Goal: Task Accomplishment & Management: Use online tool/utility

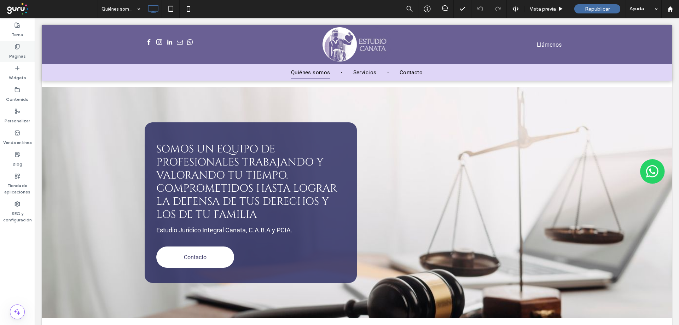
click at [16, 49] on use at bounding box center [17, 46] width 4 height 5
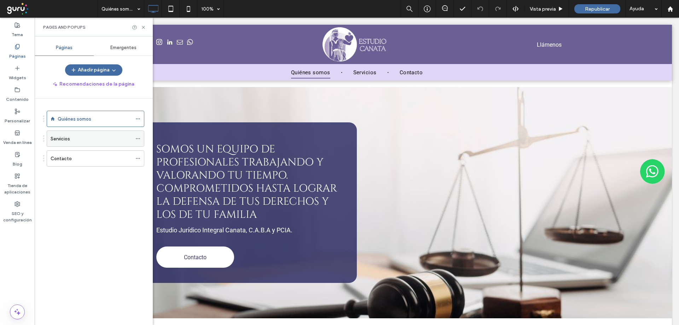
click at [77, 144] on div "Servicios" at bounding box center [91, 139] width 81 height 16
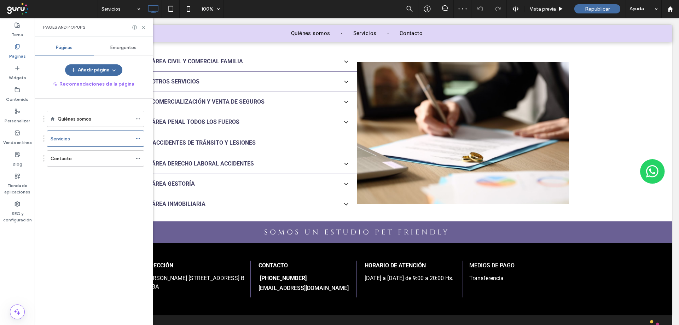
scroll to position [470, 0]
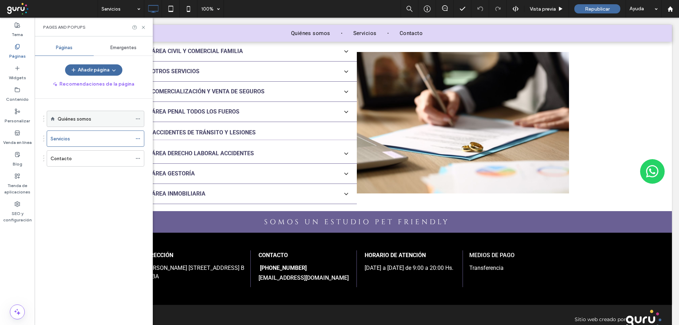
click at [66, 118] on label "Quiénes somos" at bounding box center [75, 119] width 34 height 12
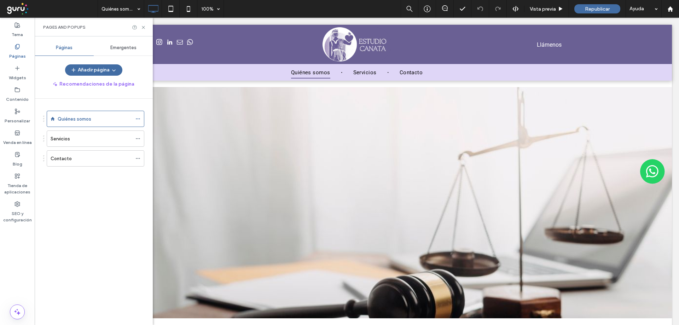
scroll to position [0, 0]
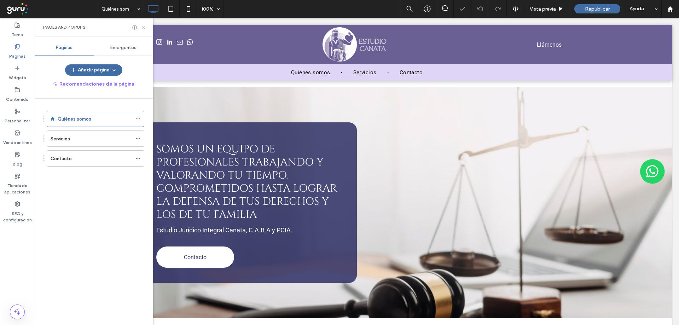
click at [142, 27] on icon at bounding box center [143, 27] width 5 height 5
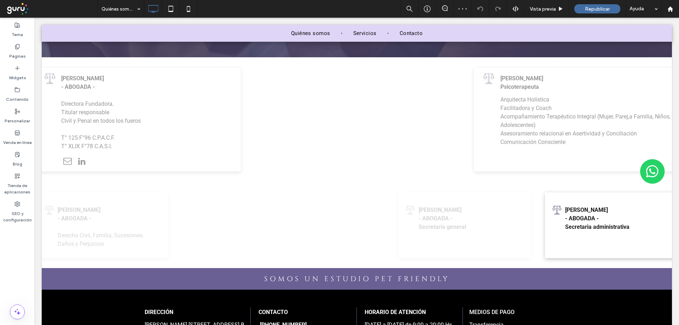
scroll to position [585, 0]
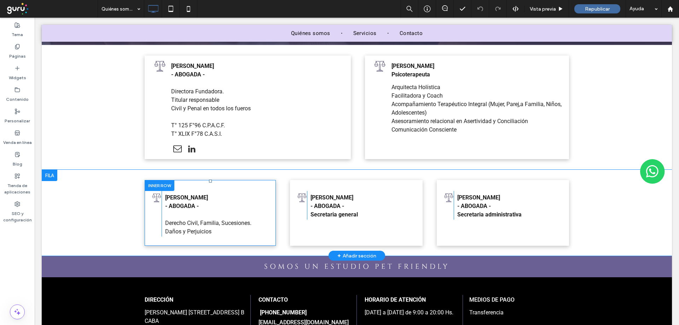
click at [151, 180] on div at bounding box center [160, 185] width 30 height 11
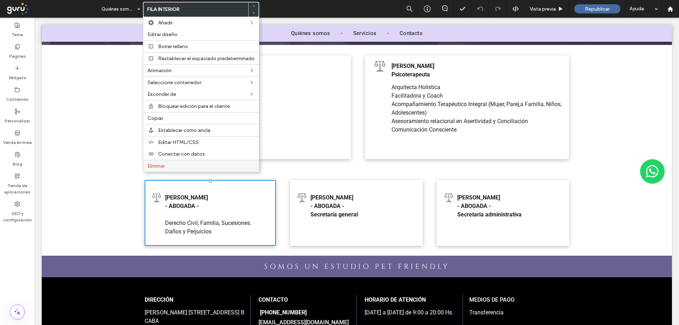
click at [157, 162] on div "Eliminar" at bounding box center [201, 166] width 116 height 12
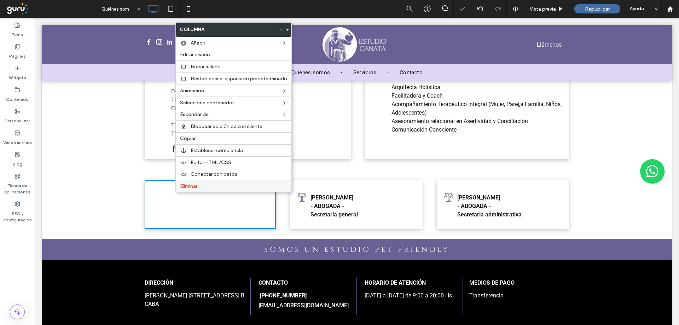
click at [183, 185] on span "Eliminar" at bounding box center [188, 186] width 17 height 6
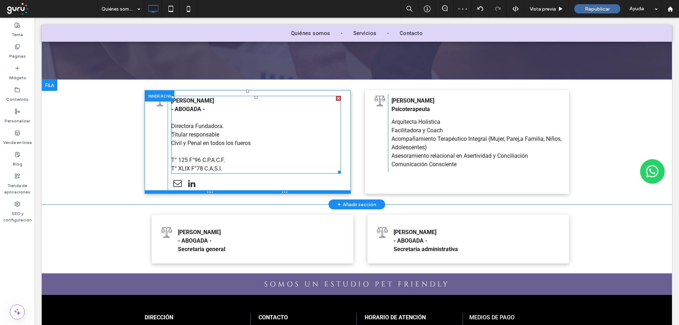
scroll to position [549, 0]
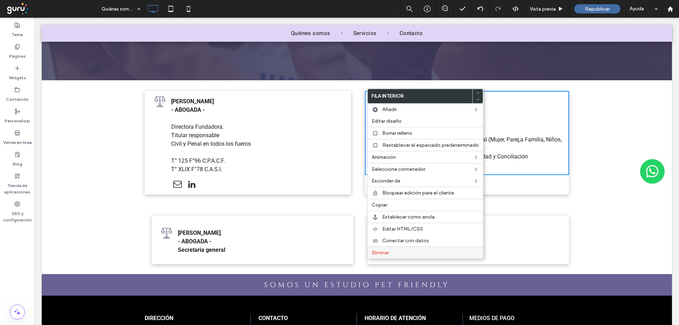
click at [379, 253] on span "Eliminar" at bounding box center [380, 253] width 17 height 6
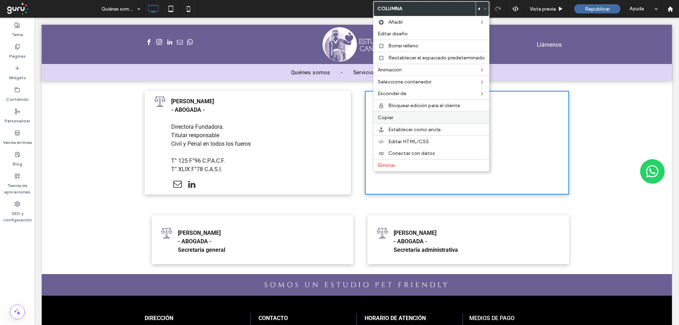
click at [388, 116] on span "Copiar" at bounding box center [386, 118] width 16 height 6
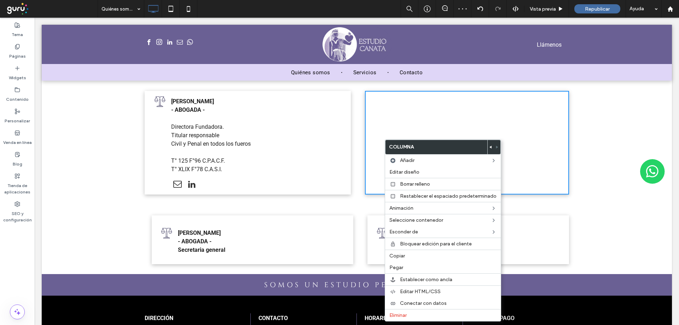
click at [369, 148] on div "Click To Paste" at bounding box center [467, 143] width 204 height 104
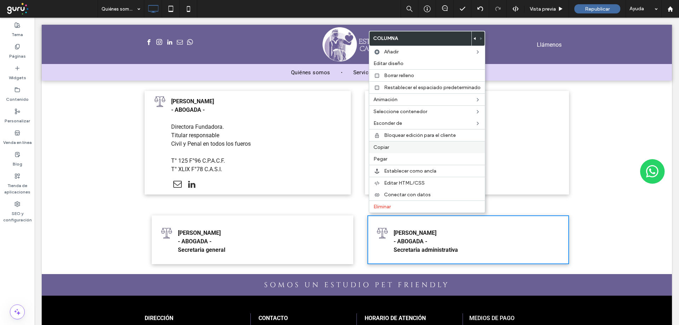
click at [384, 148] on span "Copiar" at bounding box center [382, 147] width 16 height 6
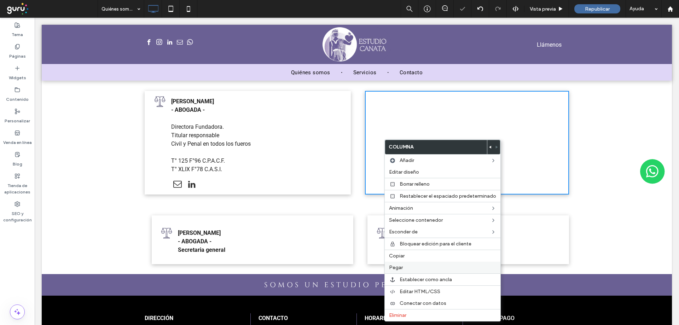
click at [406, 267] on label "Pegar" at bounding box center [442, 268] width 107 height 6
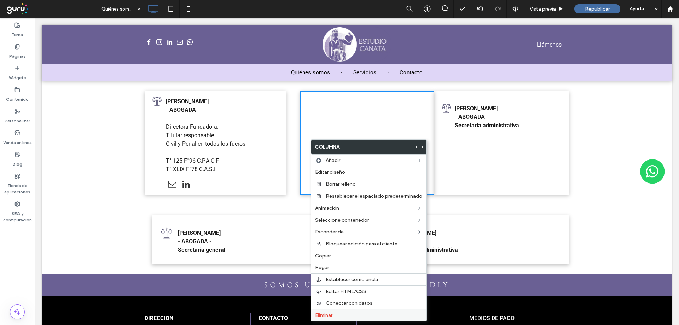
click at [318, 315] on span "Eliminar" at bounding box center [323, 315] width 17 height 6
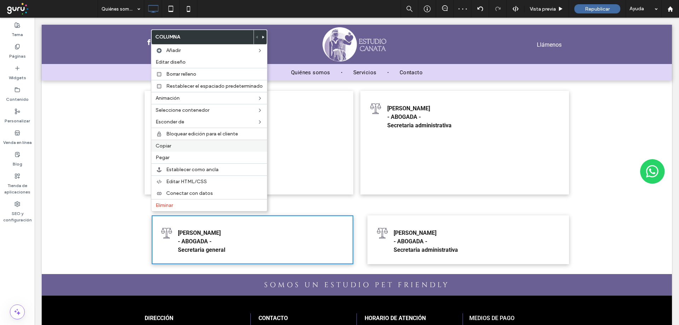
click at [165, 144] on span "Copiar" at bounding box center [164, 146] width 16 height 6
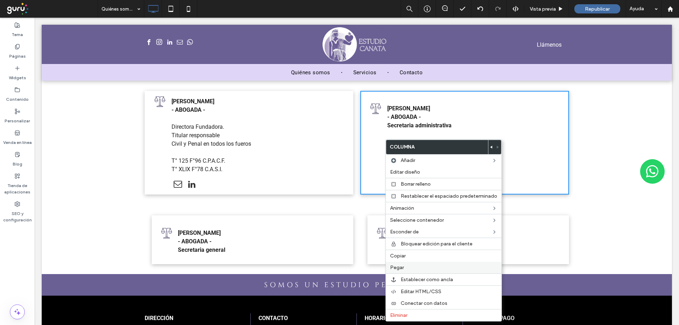
click at [398, 267] on span "Pegar" at bounding box center [397, 268] width 14 height 6
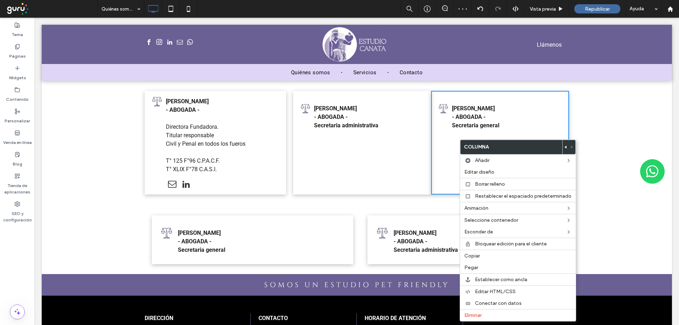
click at [565, 147] on icon at bounding box center [566, 147] width 3 height 3
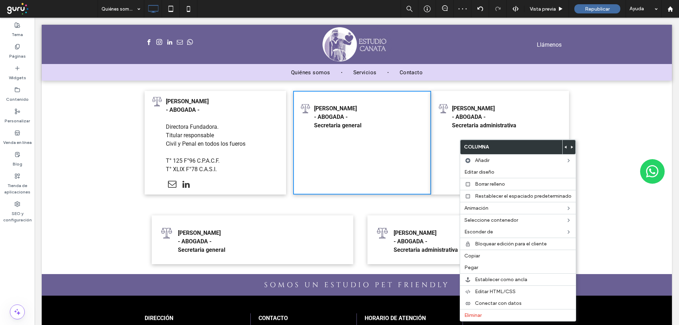
click at [456, 140] on div "Equipo Click To Paste Click To Paste [PERSON_NAME] - ABOGADA - Secretaria admin…" at bounding box center [500, 143] width 138 height 104
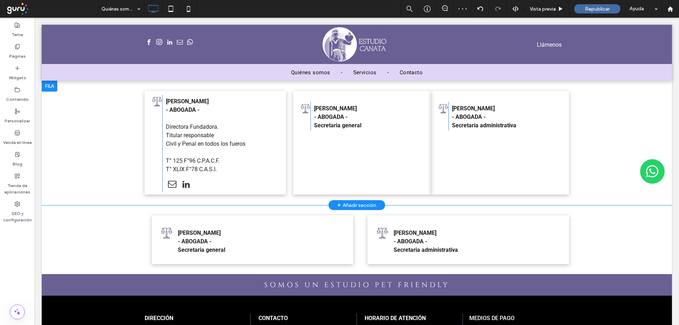
click at [449, 139] on div "Equipo Click To Paste Click To Paste [PERSON_NAME] - ABOGADA - Secretaria admin…" at bounding box center [500, 143] width 138 height 104
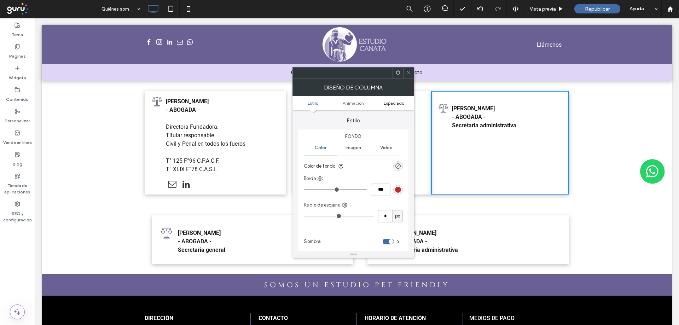
click at [390, 104] on span "Espaciado" at bounding box center [394, 102] width 21 height 5
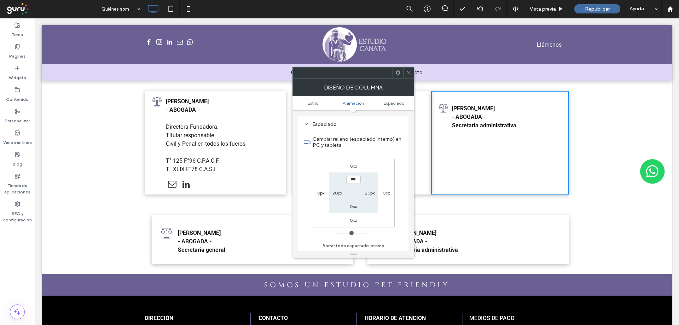
scroll to position [166, 0]
click at [318, 194] on label "0px" at bounding box center [320, 192] width 7 height 5
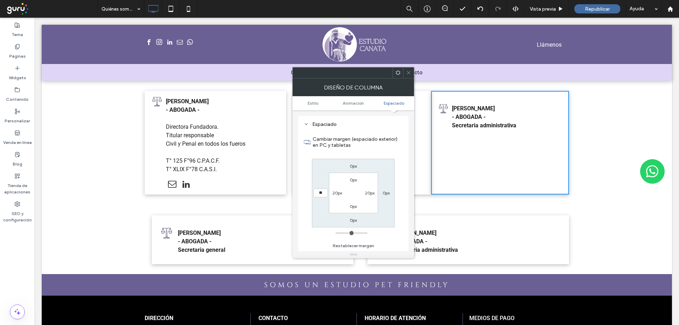
type input "**"
type input "****"
click at [407, 69] on span at bounding box center [408, 73] width 5 height 11
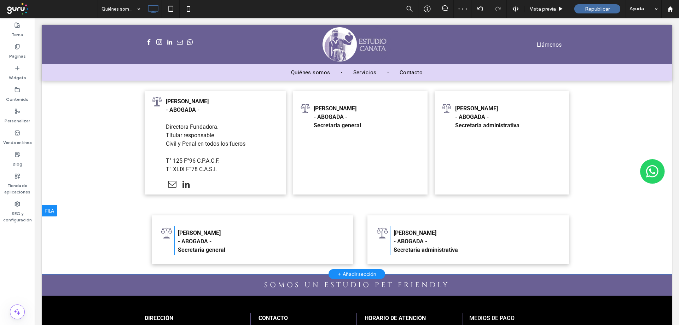
click at [57, 205] on div at bounding box center [50, 210] width 16 height 11
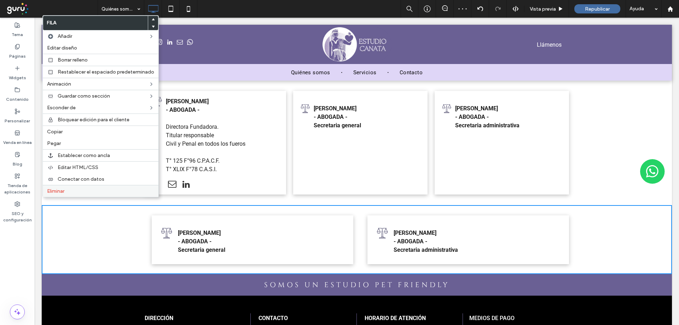
click at [60, 192] on span "Eliminar" at bounding box center [55, 191] width 17 height 6
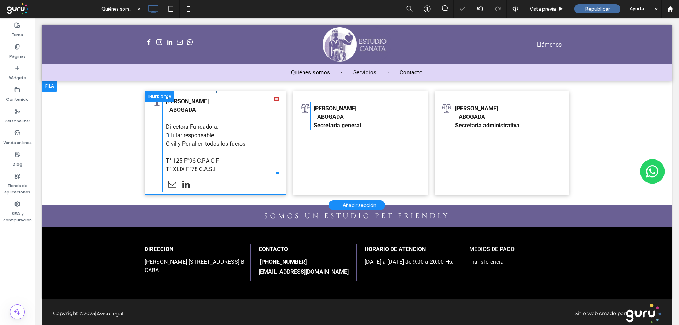
click at [201, 140] on p "Civil y Penal en todos los fueros" at bounding box center [222, 144] width 113 height 8
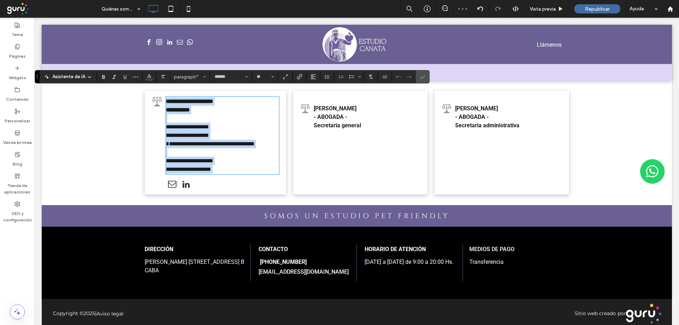
click at [255, 140] on p "**********" at bounding box center [222, 144] width 113 height 8
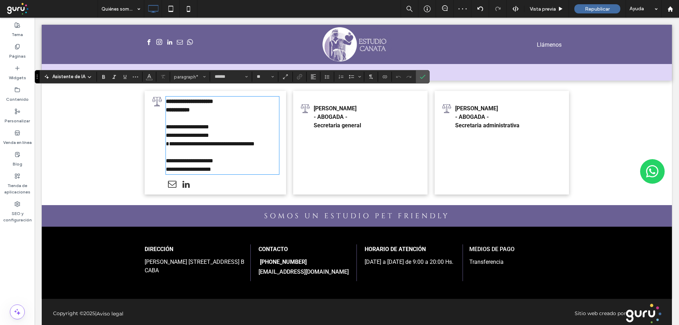
click at [229, 165] on p "**********" at bounding box center [222, 169] width 113 height 8
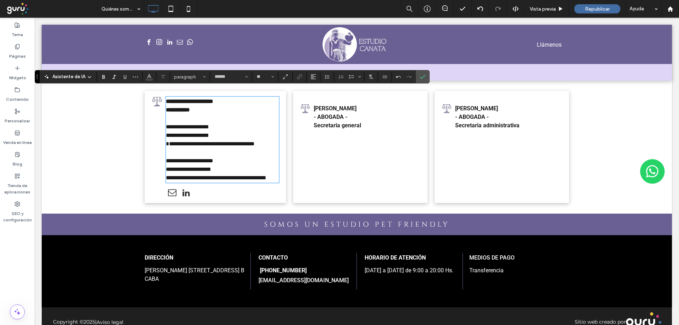
scroll to position [0, 0]
click at [420, 78] on use "Confirmar" at bounding box center [423, 77] width 6 height 4
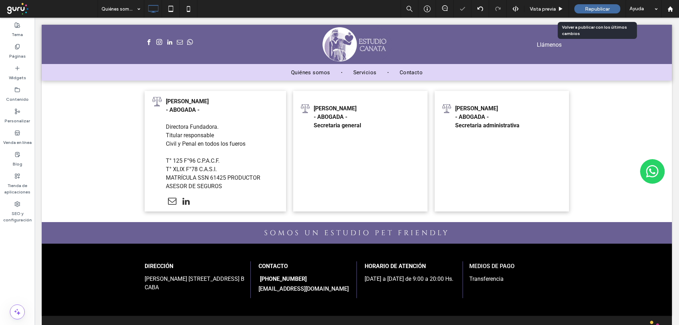
click at [590, 10] on span "Republicar" at bounding box center [597, 9] width 25 height 6
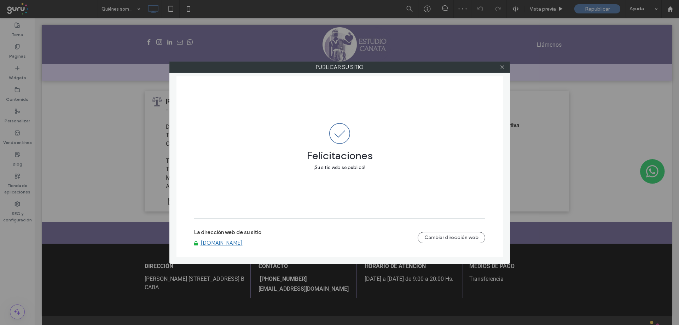
click at [243, 243] on link "[DOMAIN_NAME]" at bounding box center [222, 243] width 42 height 6
